Goal: Task Accomplishment & Management: Manage account settings

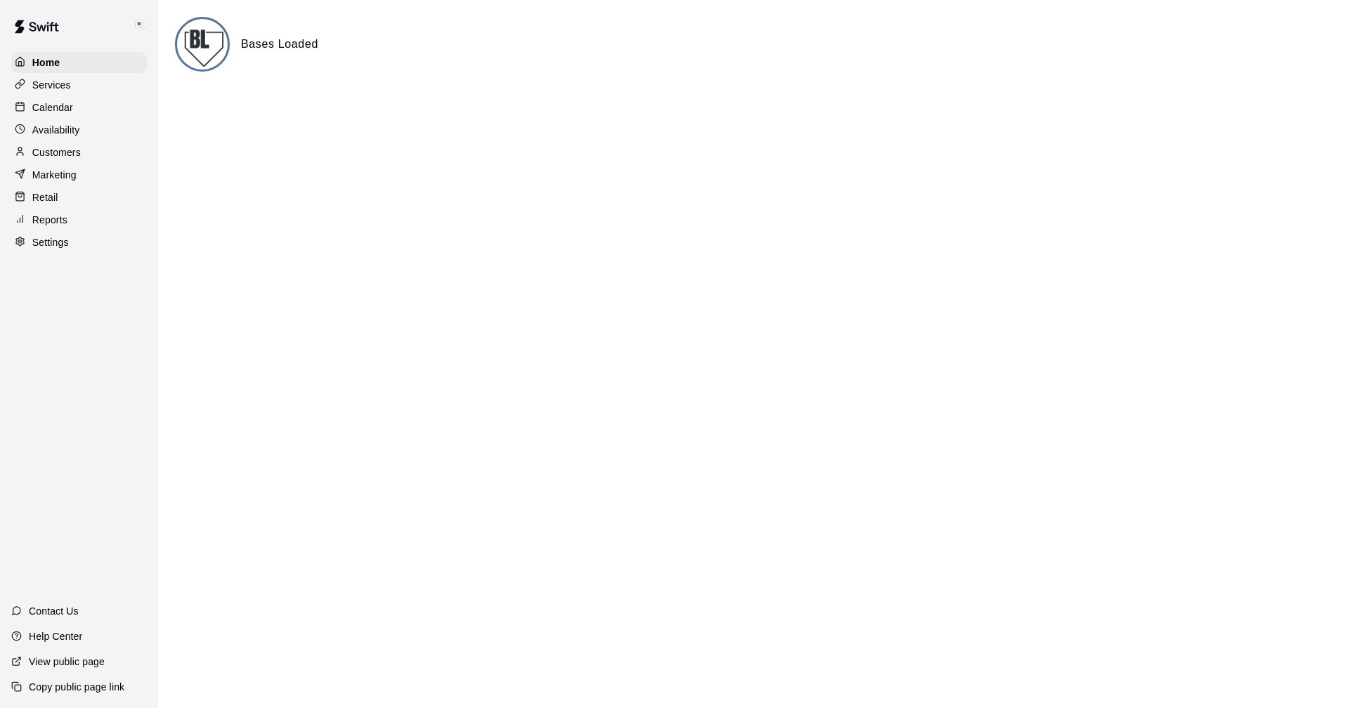
drag, startPoint x: 42, startPoint y: 98, endPoint x: 55, endPoint y: 110, distance: 16.9
click at [42, 98] on div "Calendar" at bounding box center [79, 107] width 136 height 21
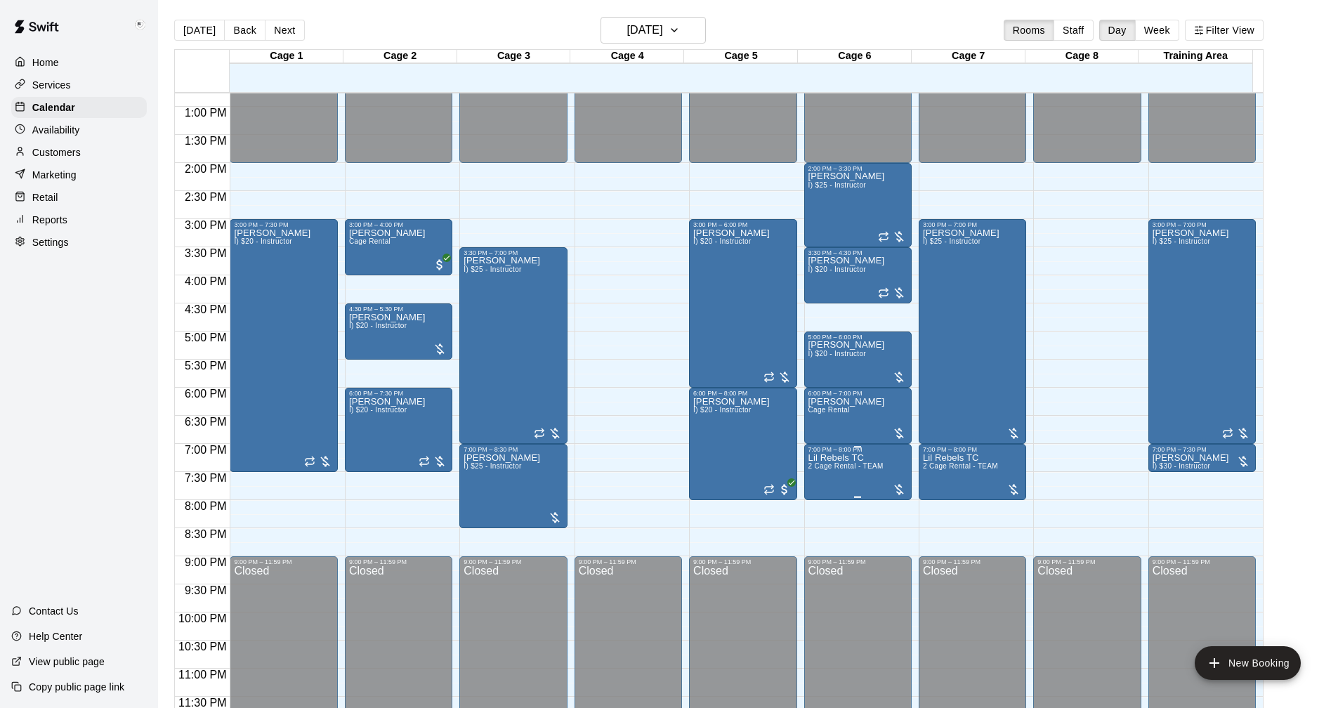
scroll to position [719, 0]
click at [45, 249] on p "Settings" at bounding box center [50, 242] width 37 height 14
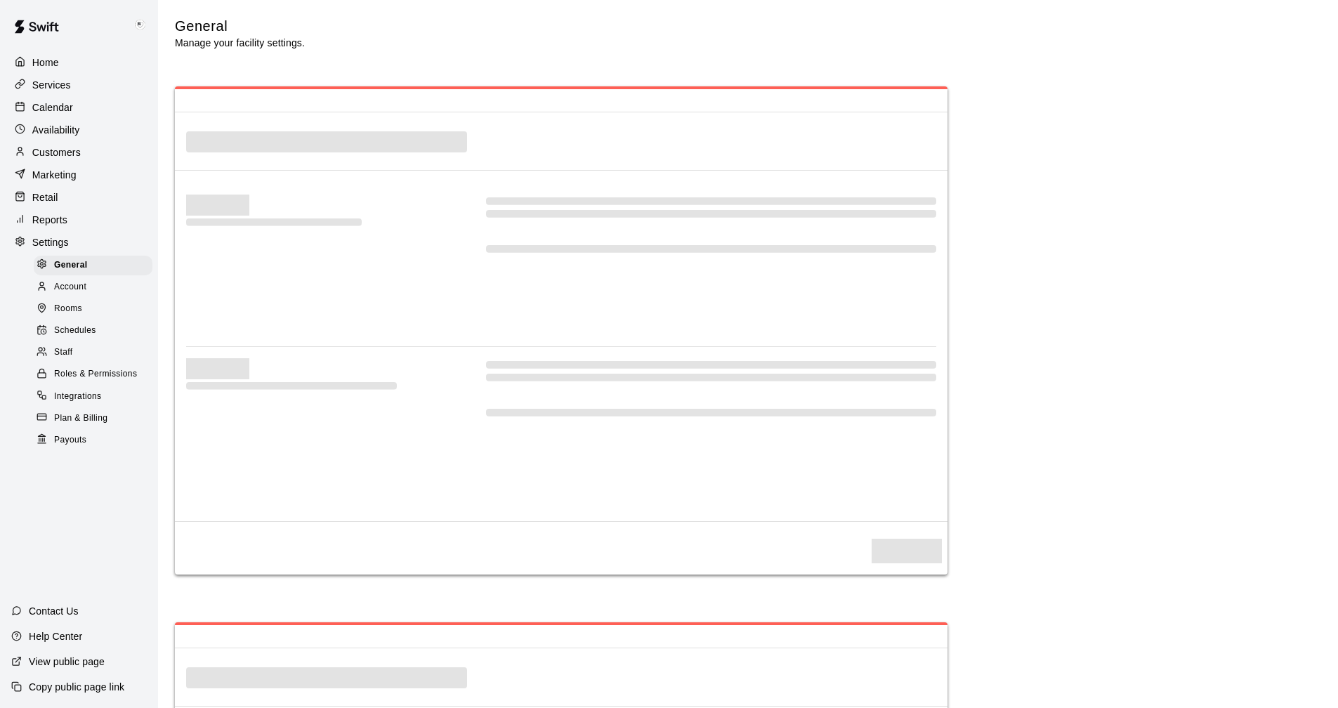
select select "**"
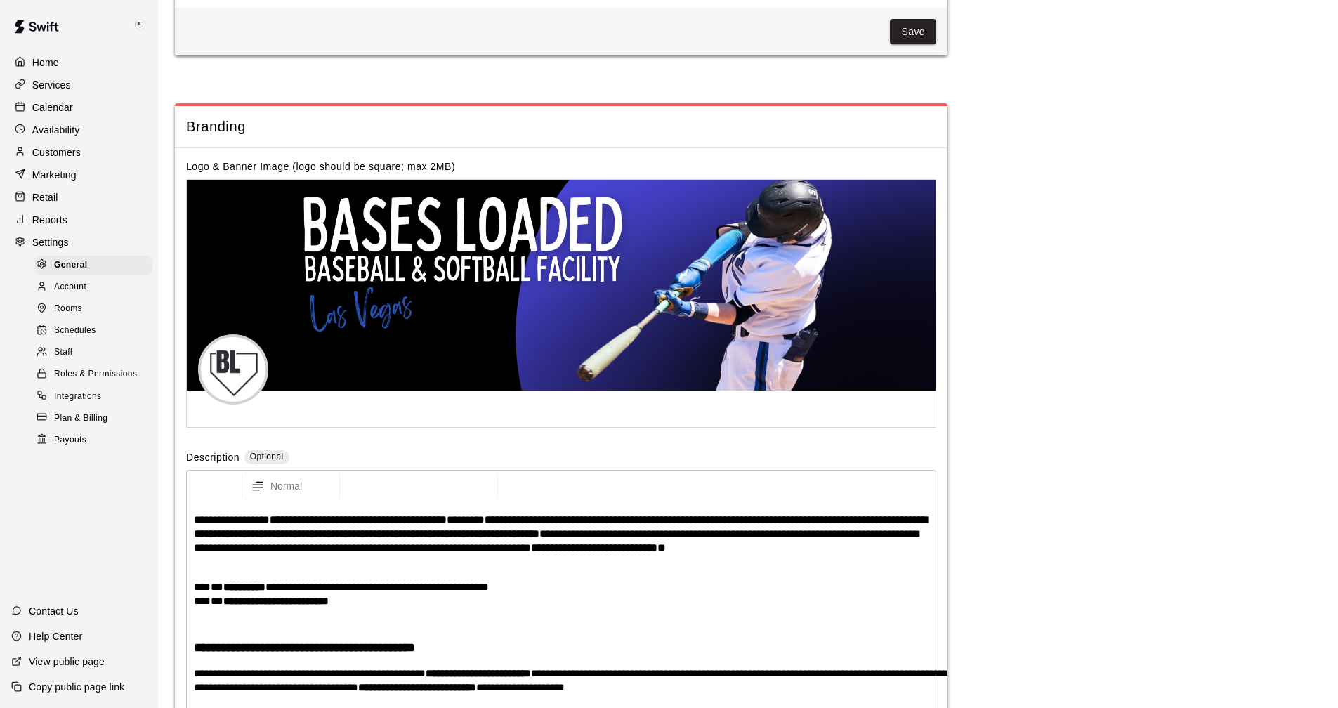
scroll to position [2862, 0]
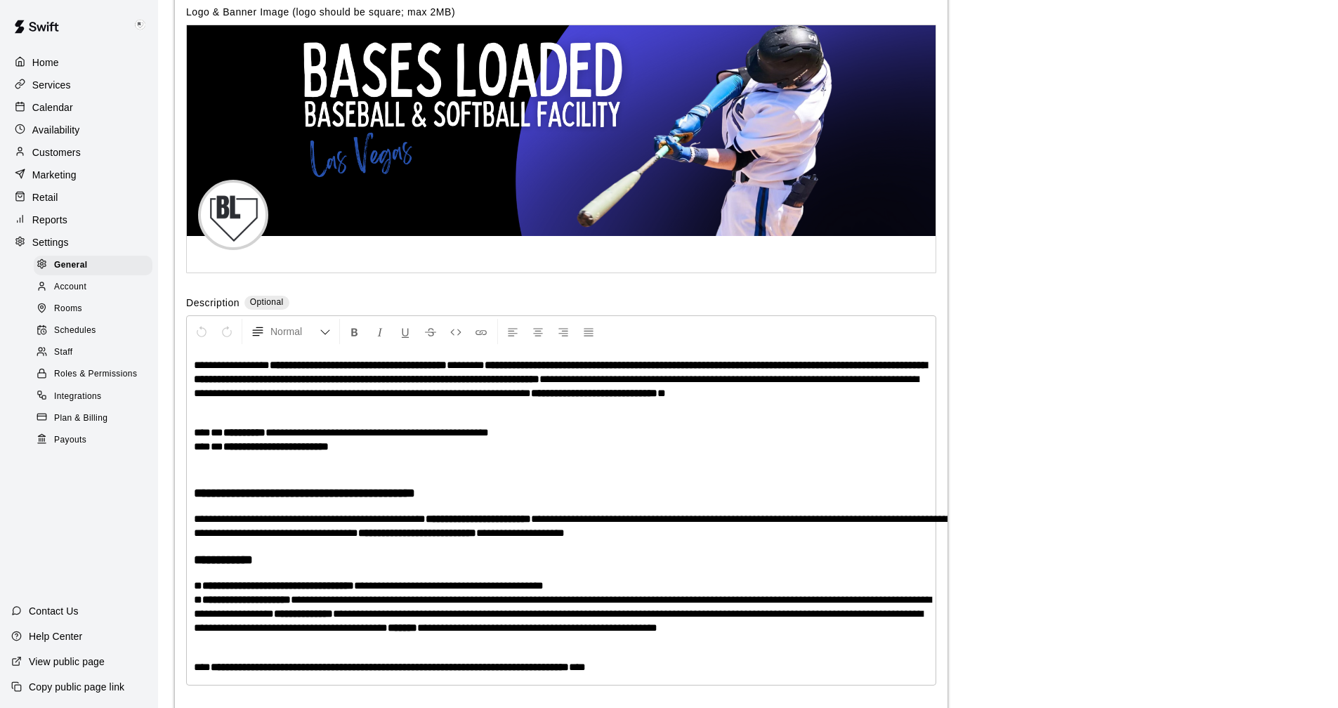
click at [58, 224] on p "Reports" at bounding box center [49, 220] width 35 height 14
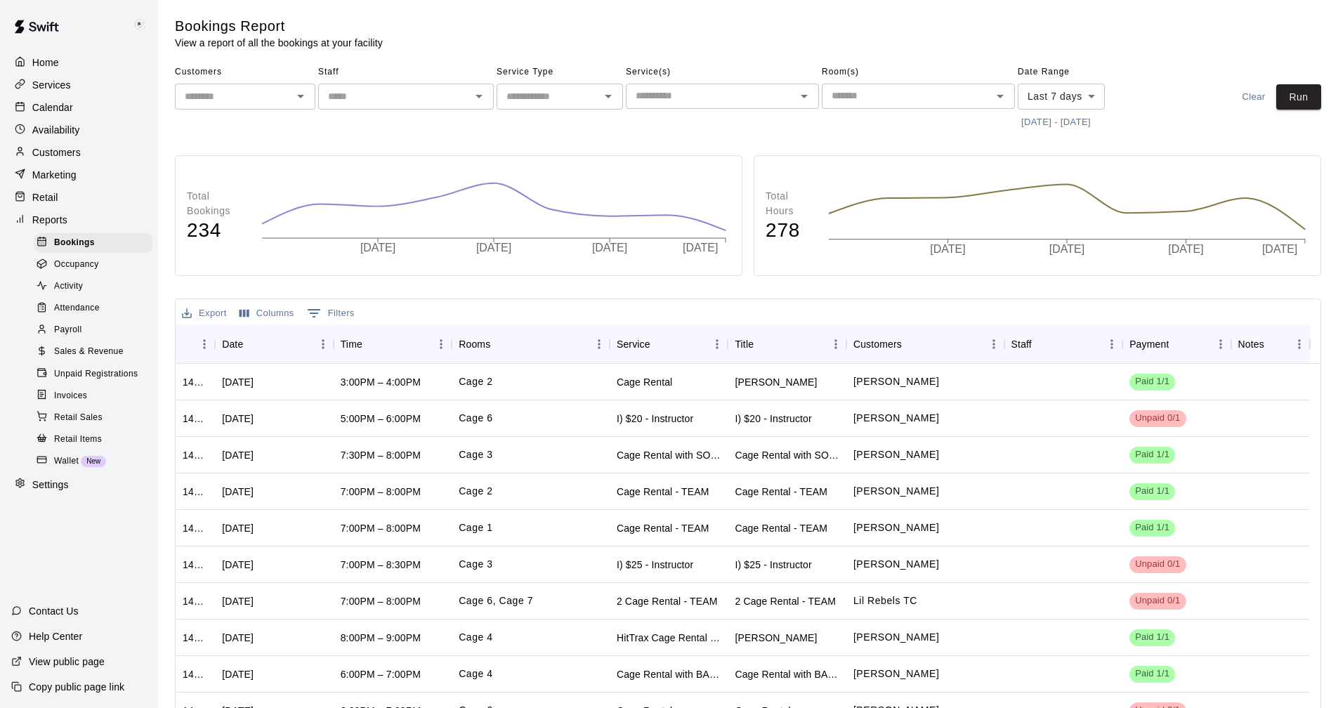
click at [55, 81] on p "Services" at bounding box center [51, 85] width 39 height 14
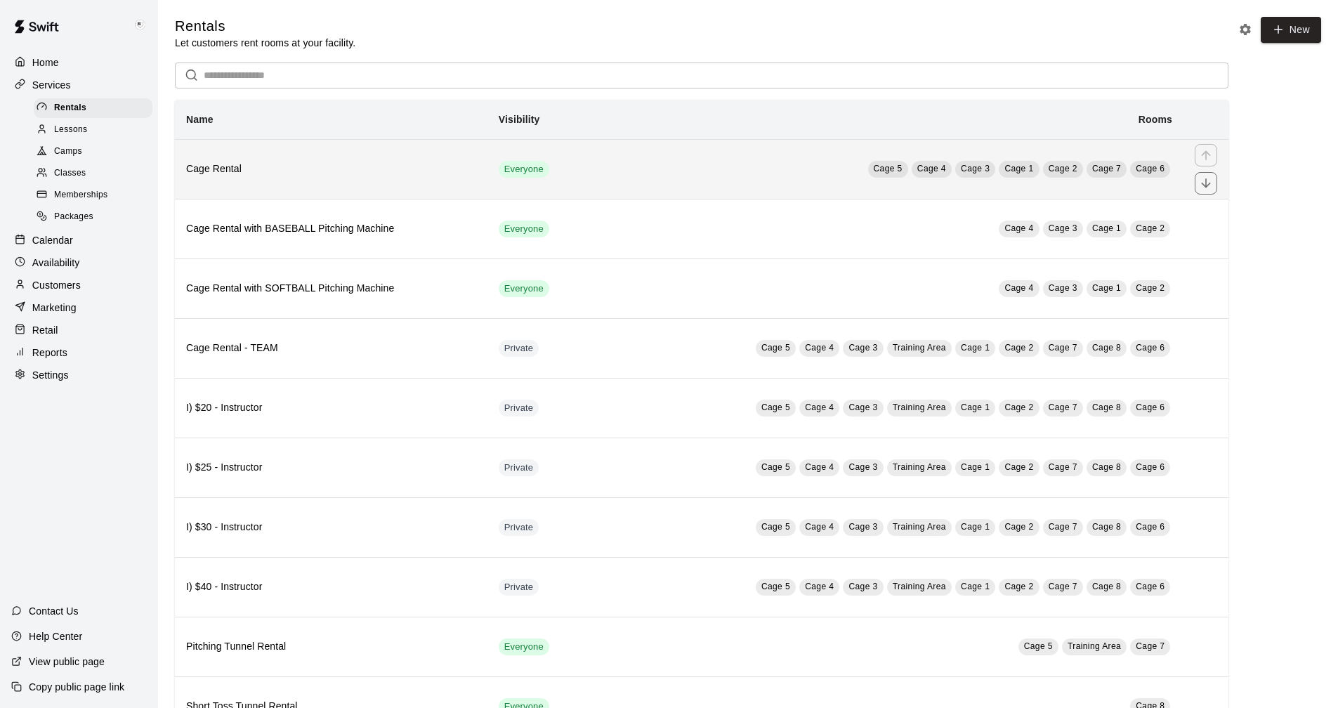
click at [362, 166] on h6 "Cage Rental" at bounding box center [331, 169] width 290 height 15
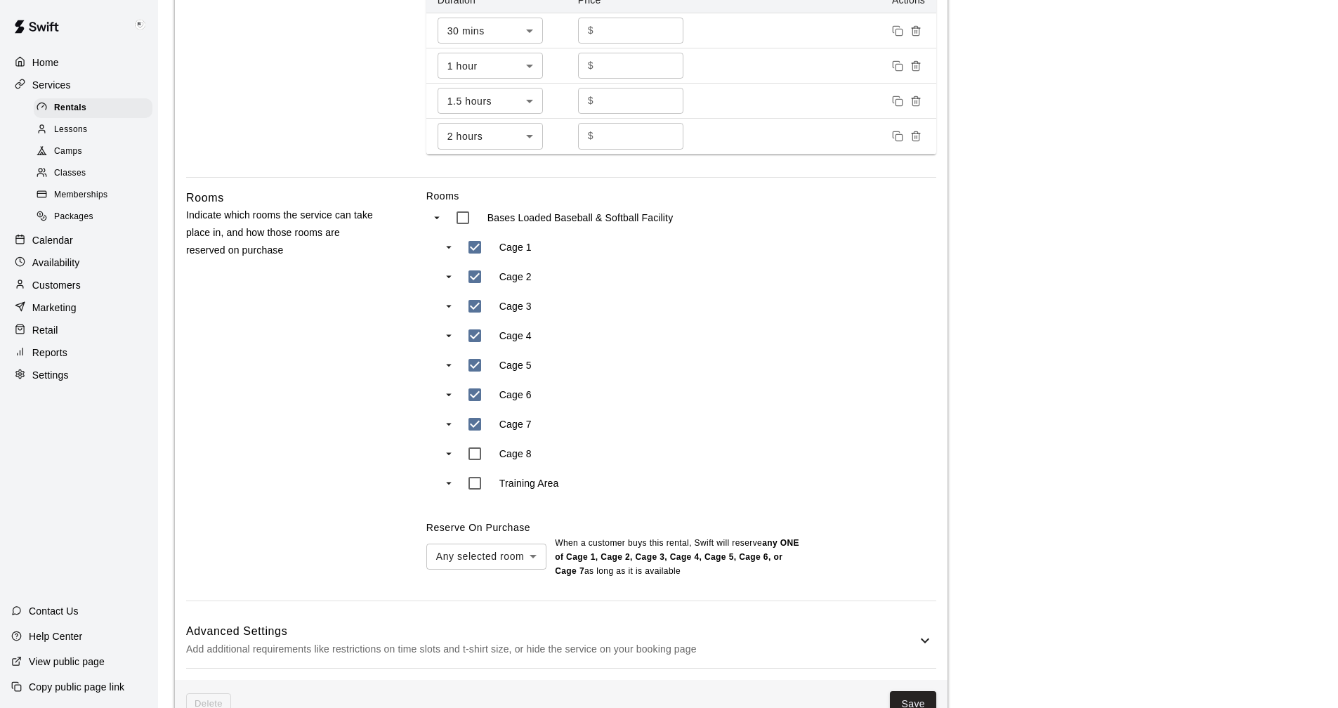
scroll to position [641, 0]
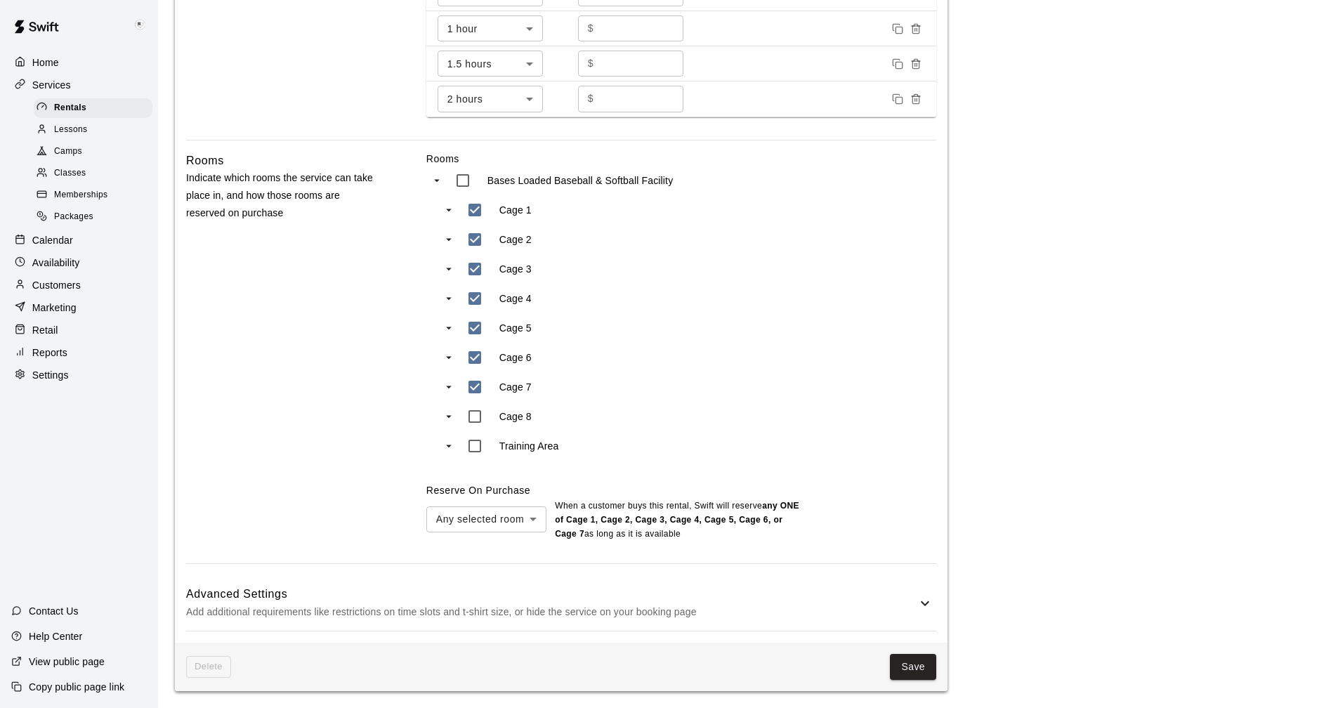
click at [924, 601] on icon at bounding box center [925, 603] width 17 height 17
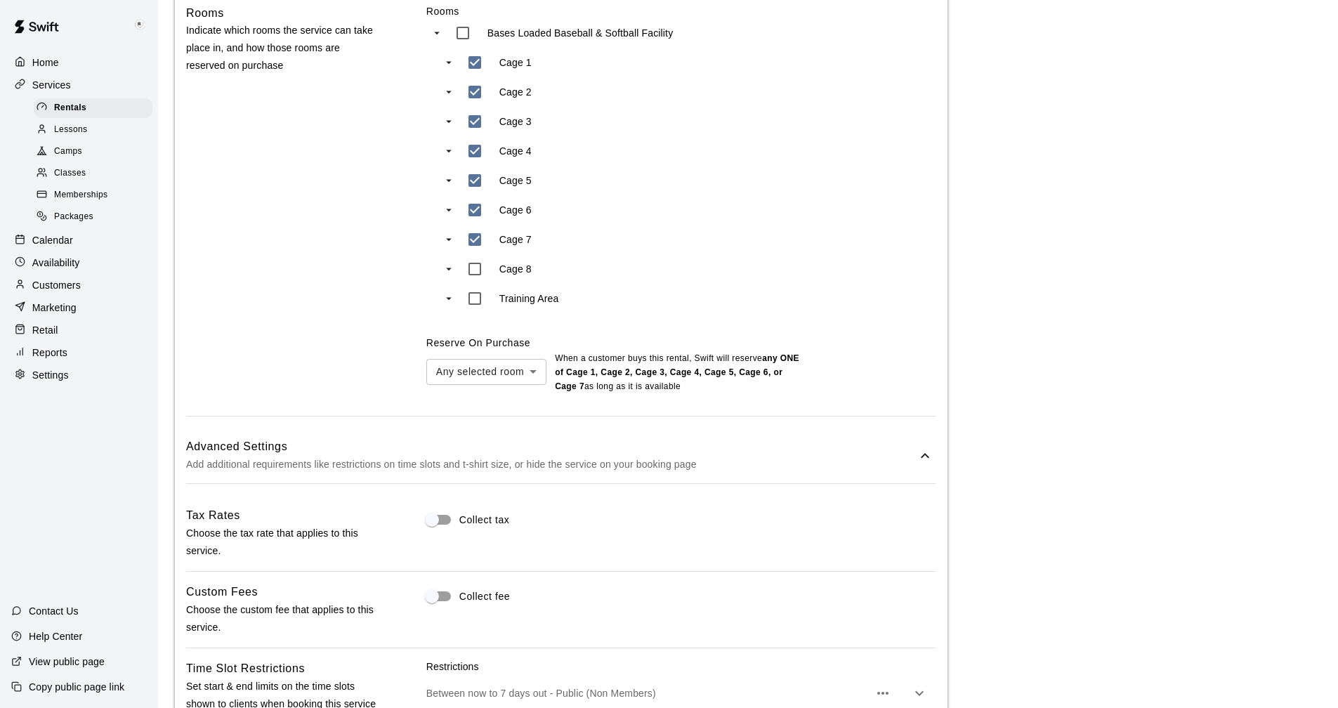
scroll to position [528, 0]
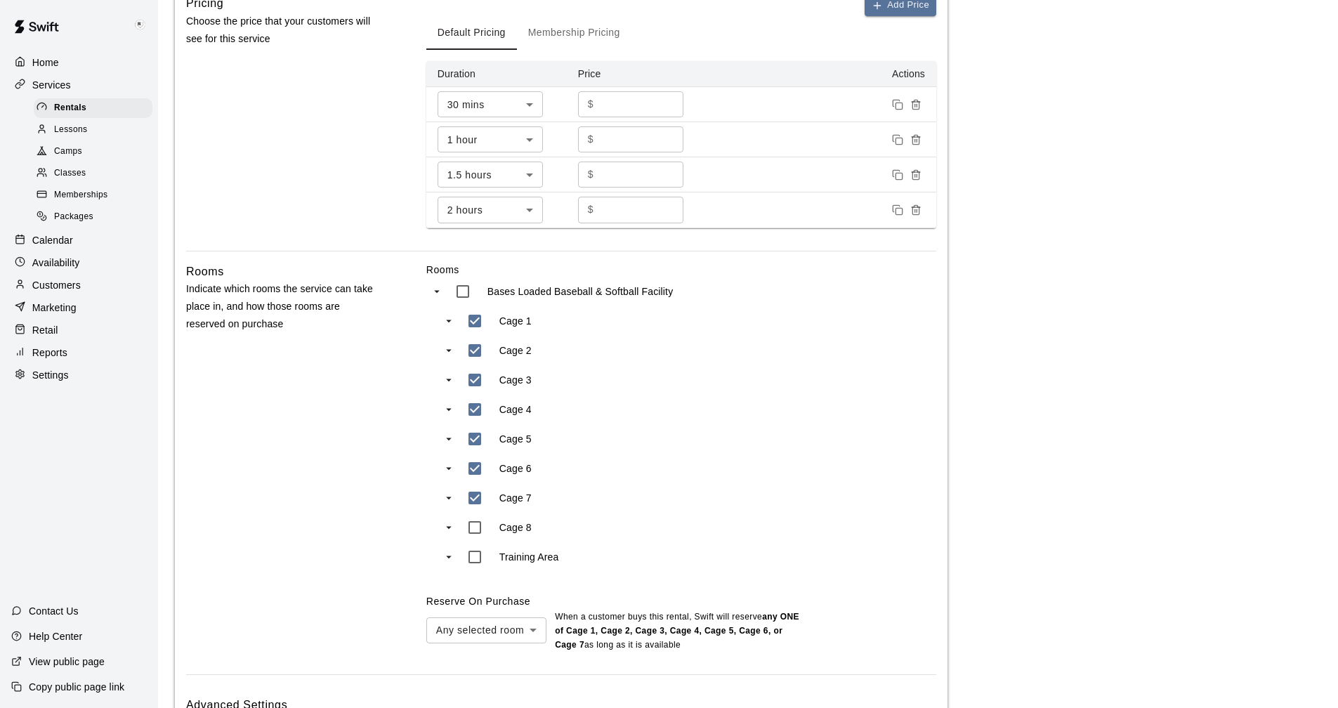
click at [59, 244] on p "Calendar" at bounding box center [52, 240] width 41 height 14
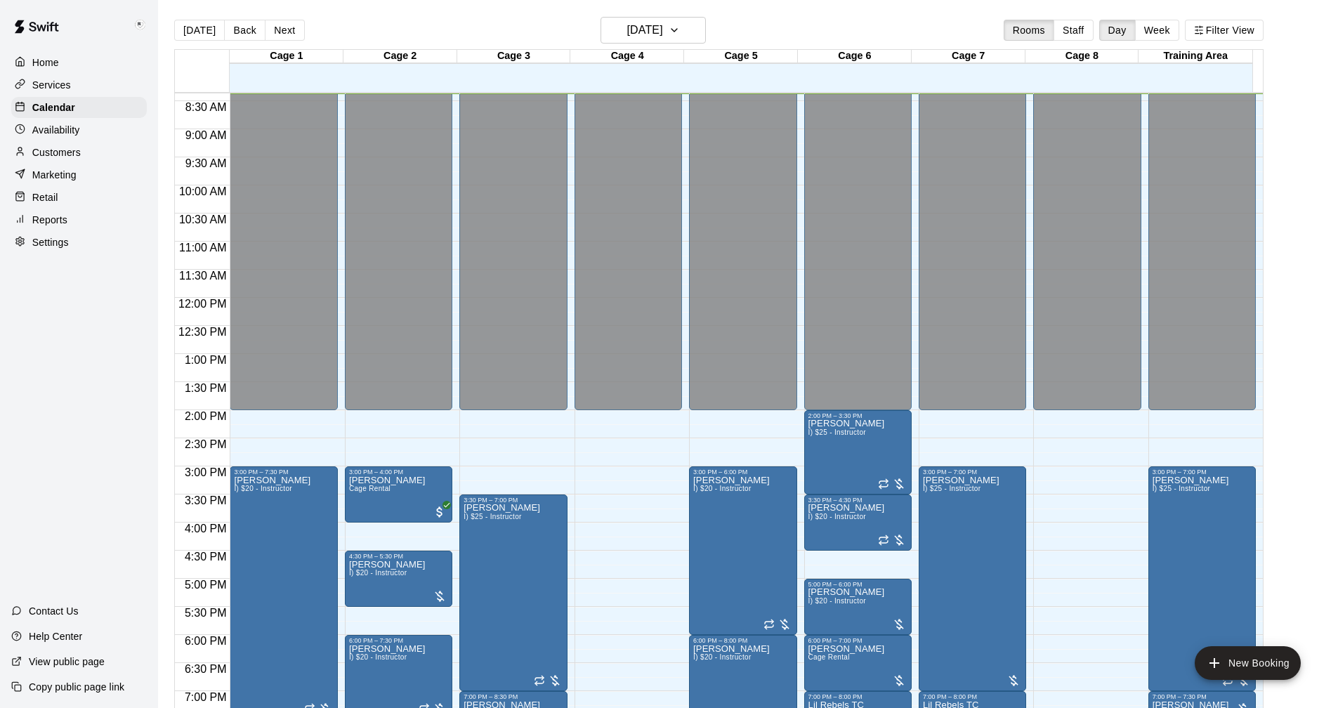
scroll to position [681, 0]
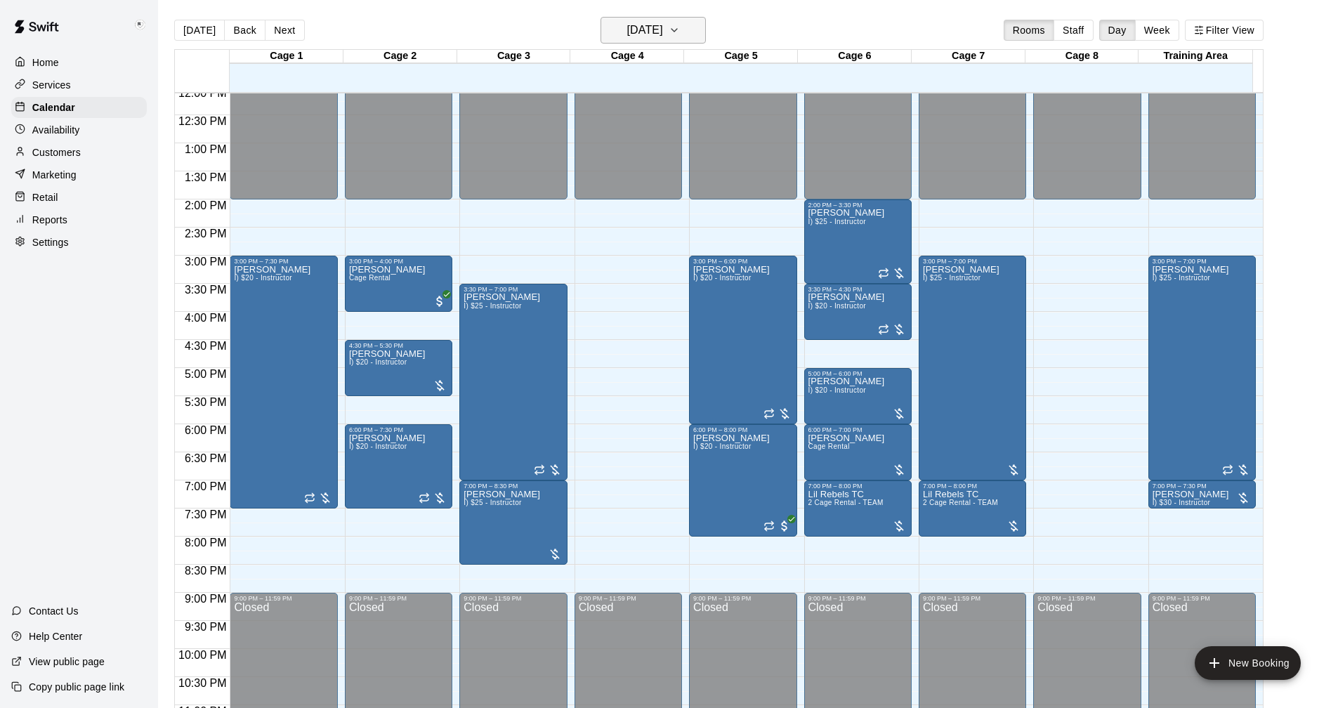
click at [680, 28] on icon "button" at bounding box center [674, 30] width 11 height 17
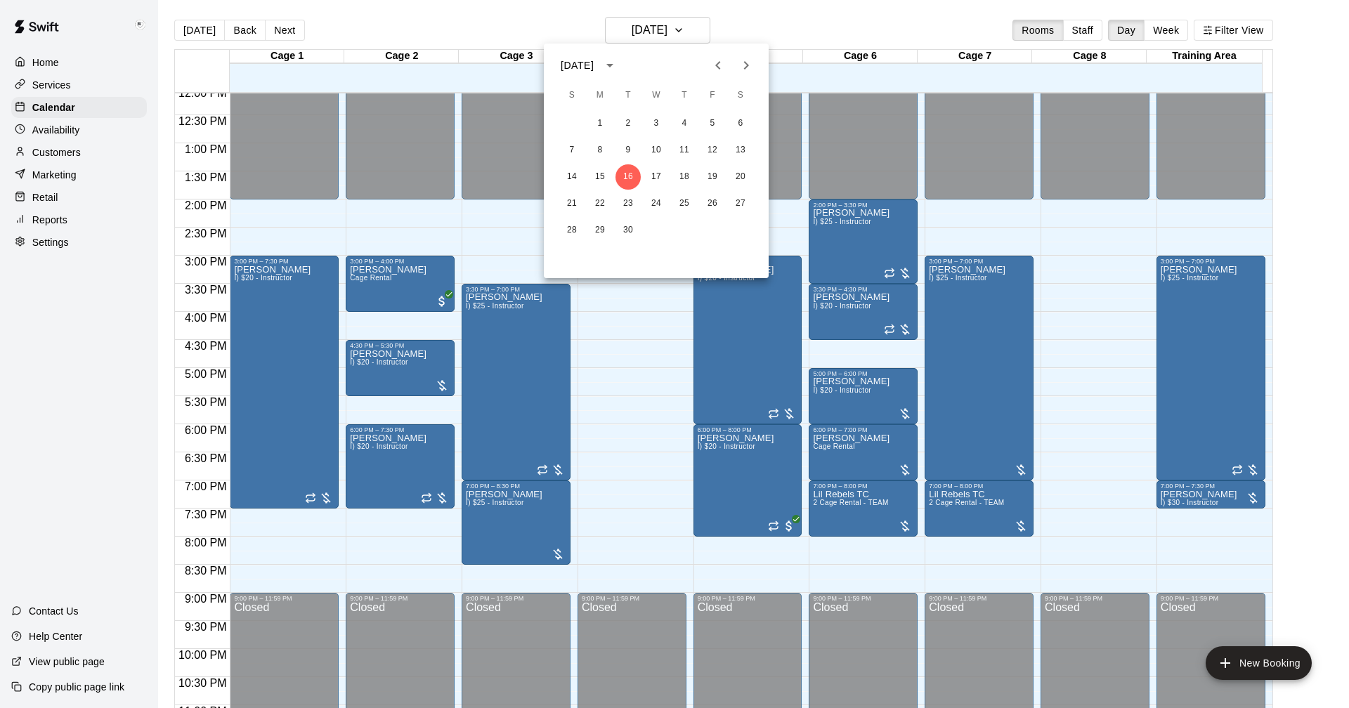
click at [721, 69] on icon "Previous month" at bounding box center [717, 65] width 17 height 17
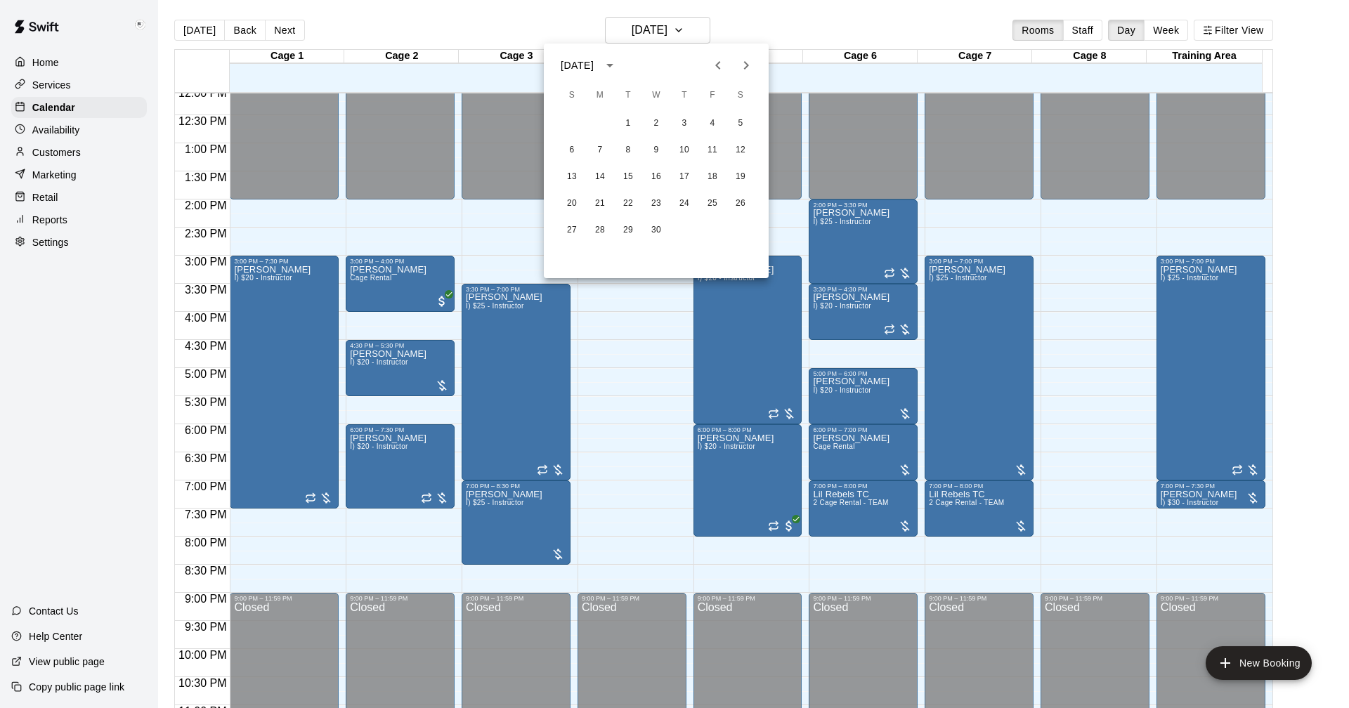
click at [721, 69] on icon "Previous month" at bounding box center [717, 65] width 17 height 17
click at [686, 118] on button "2" at bounding box center [684, 123] width 25 height 25
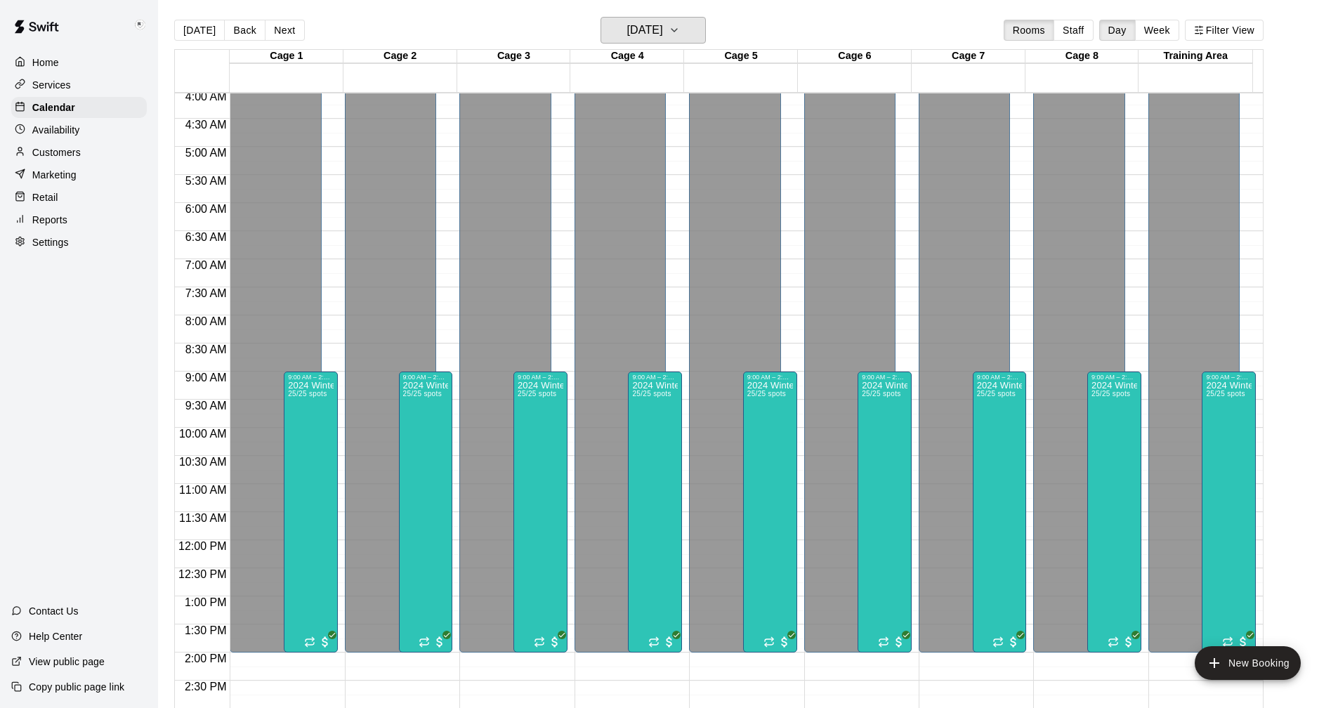
scroll to position [509, 0]
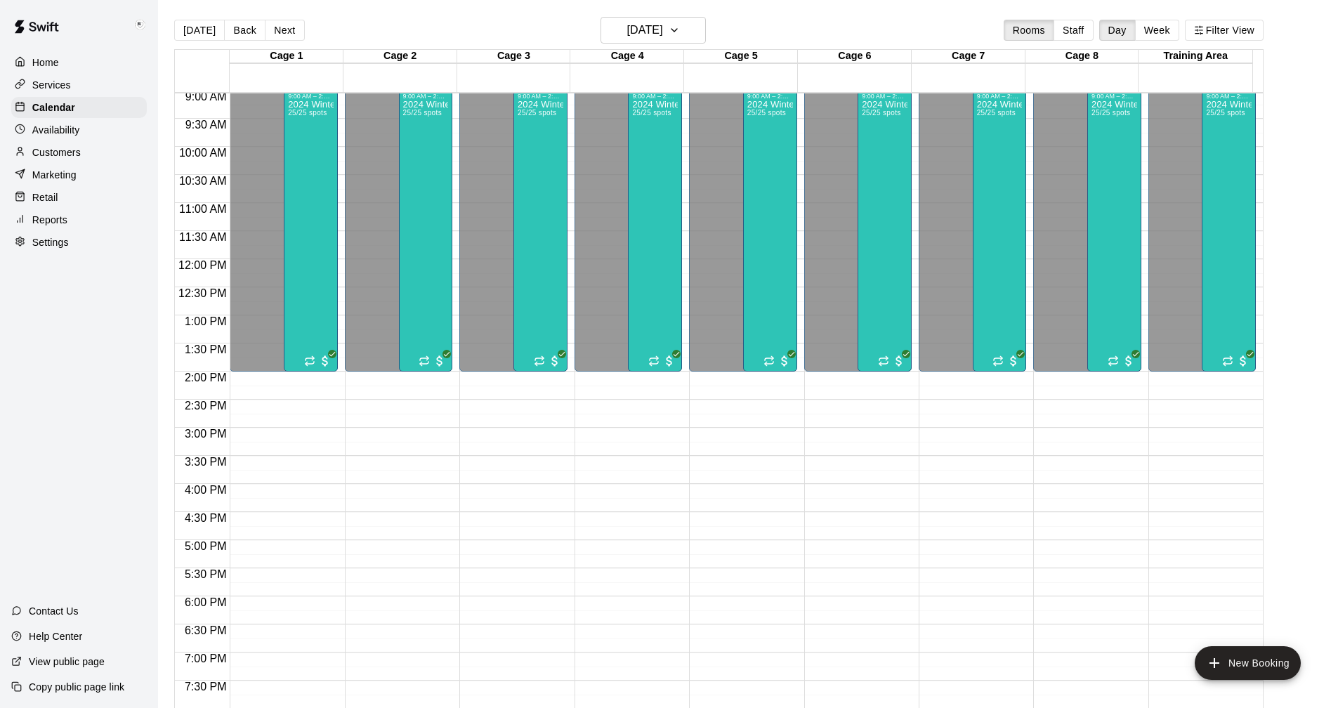
click at [52, 151] on p "Customers" at bounding box center [56, 152] width 48 height 14
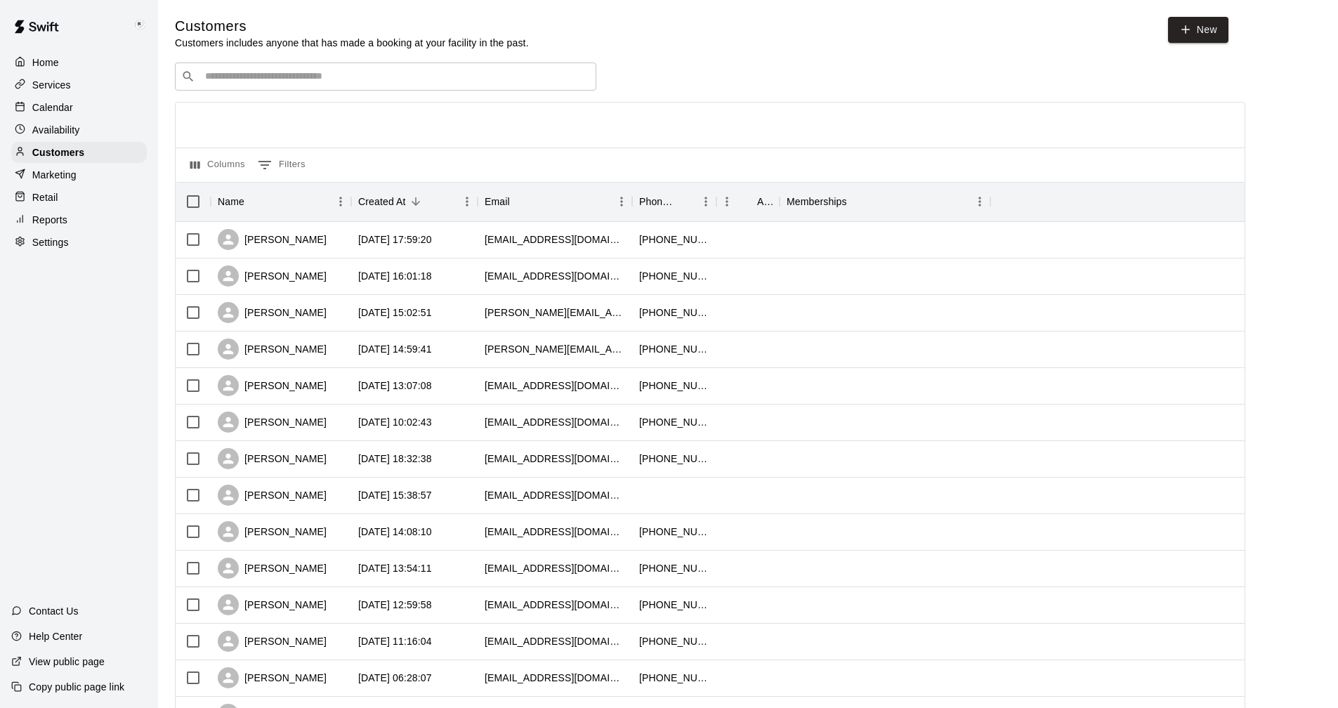
click at [264, 77] on input "Search customers by name or email" at bounding box center [395, 77] width 389 height 14
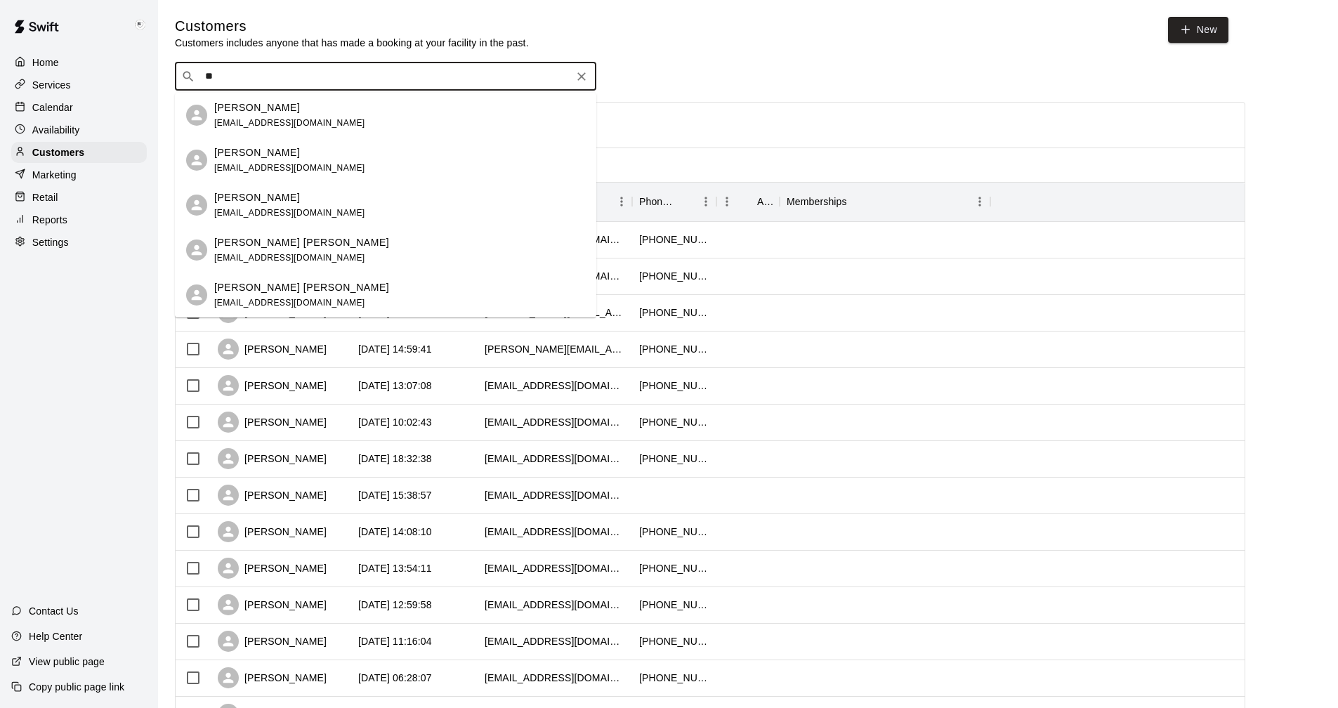
type input "*"
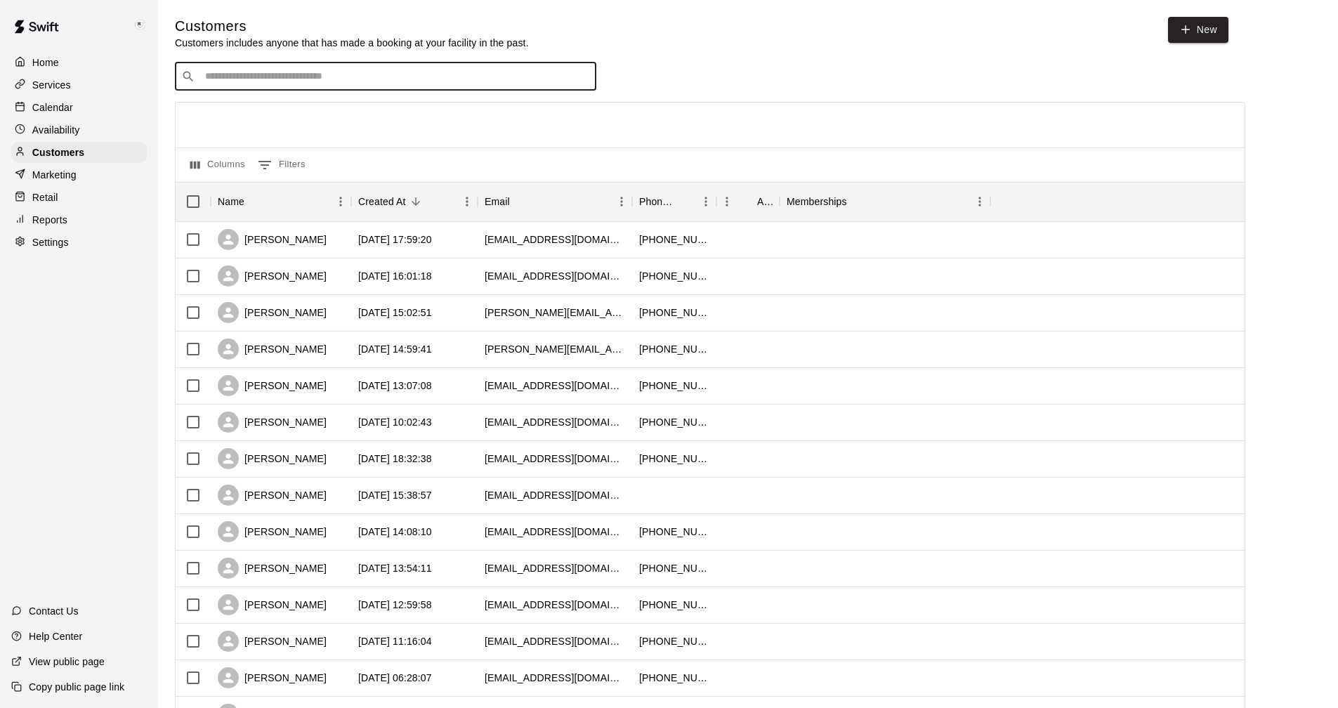
click at [716, 41] on div "Customers Customers includes anyone that has made a booking at your facility in…" at bounding box center [702, 33] width 1054 height 33
